Goal: Transaction & Acquisition: Purchase product/service

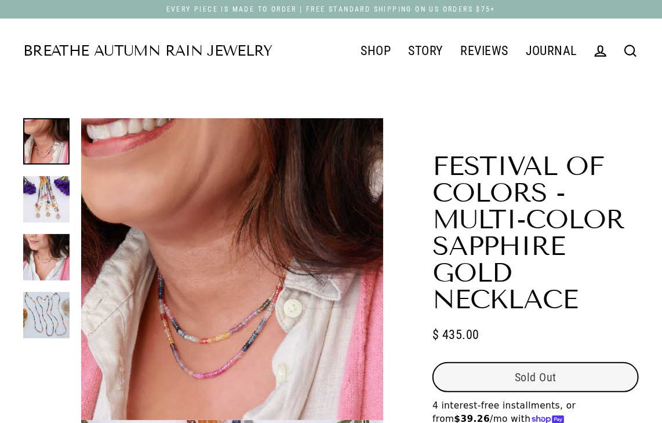
select select "3"
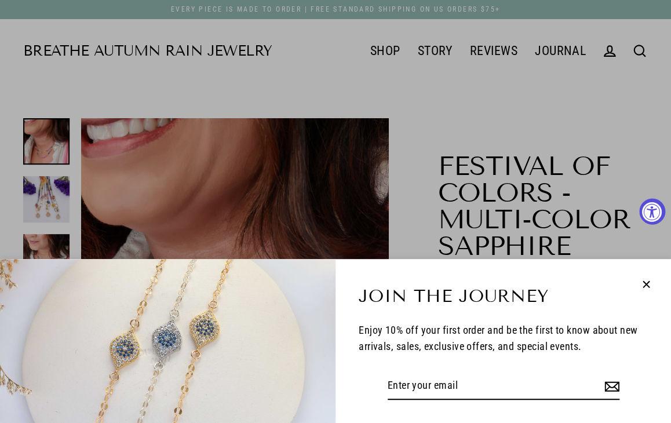
click at [643, 291] on icon "button" at bounding box center [646, 284] width 15 height 15
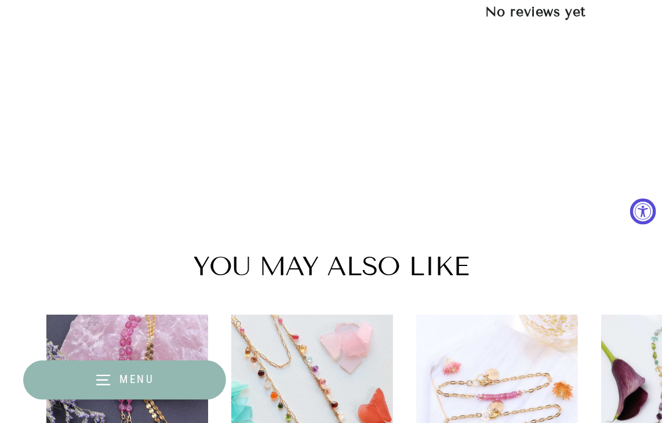
scroll to position [1680, 0]
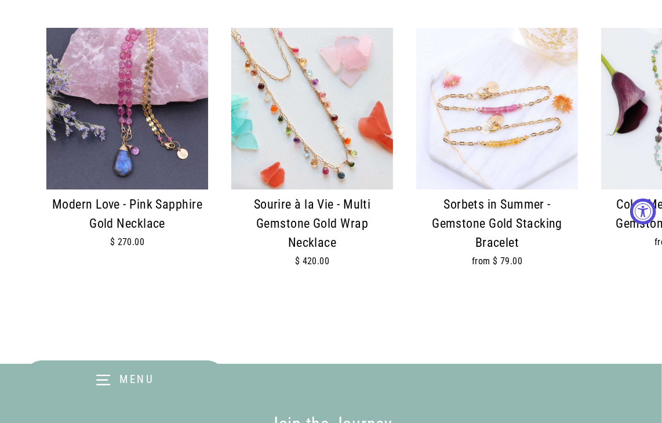
click at [337, 135] on img at bounding box center [312, 109] width 162 height 162
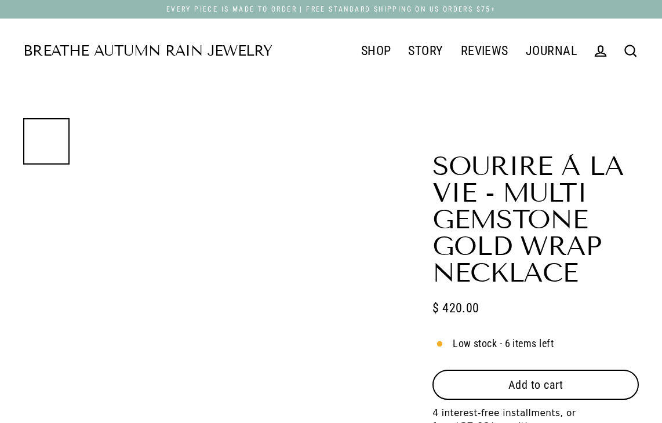
select select "3"
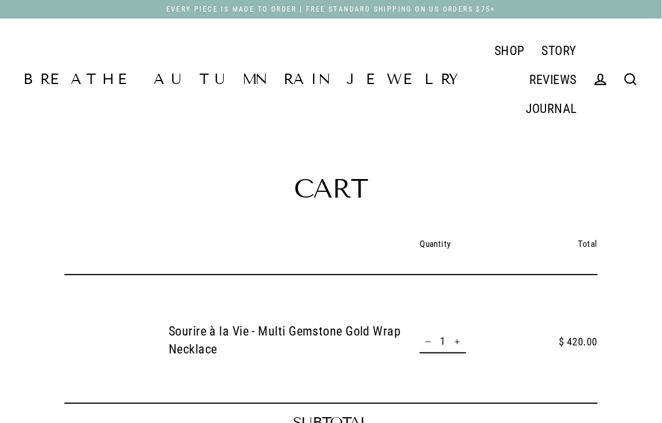
scroll to position [232, 0]
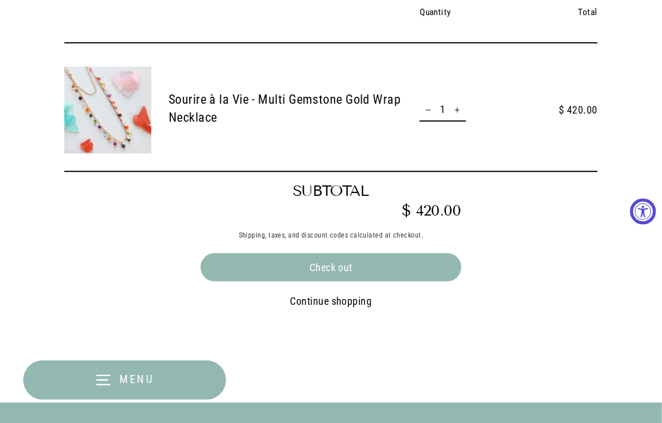
click at [395, 253] on div "Check out" at bounding box center [330, 267] width 261 height 29
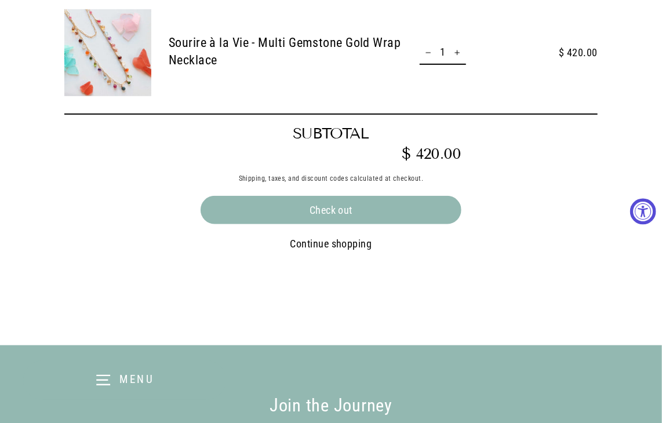
click at [363, 210] on div "Check out" at bounding box center [330, 210] width 261 height 29
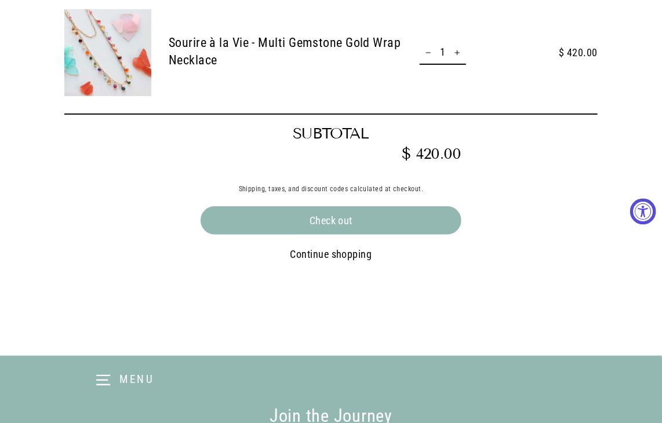
click at [340, 220] on button "Check out" at bounding box center [330, 220] width 261 height 29
